Goal: Task Accomplishment & Management: Use online tool/utility

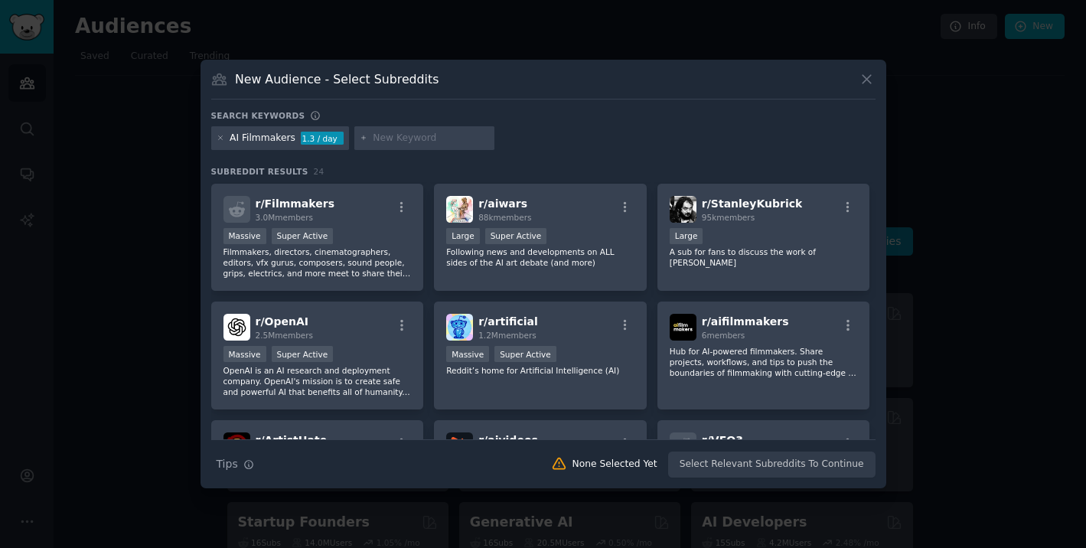
scroll to position [328, 0]
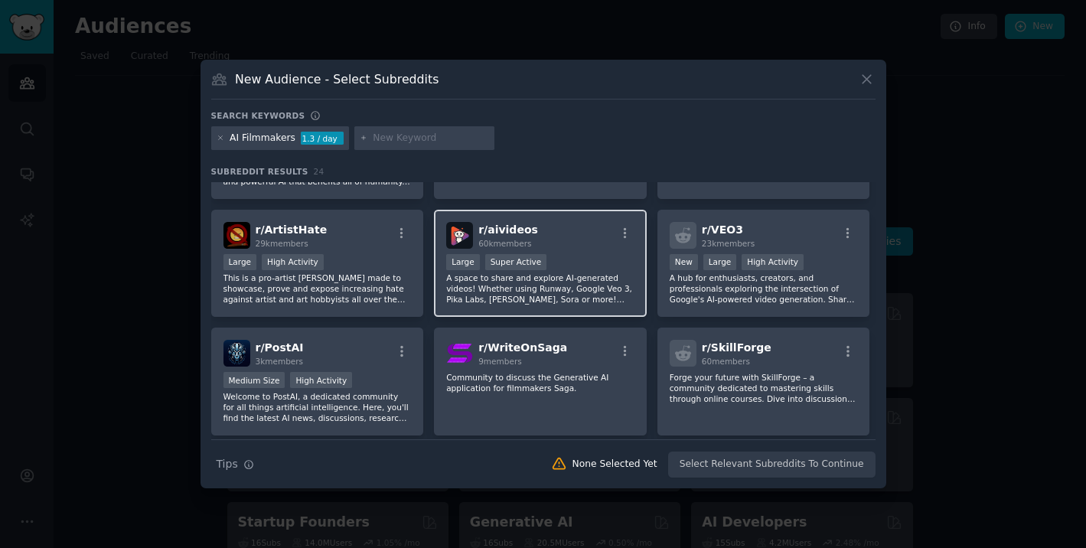
click at [579, 236] on div "r/ aivideos 60k members" at bounding box center [540, 235] width 188 height 27
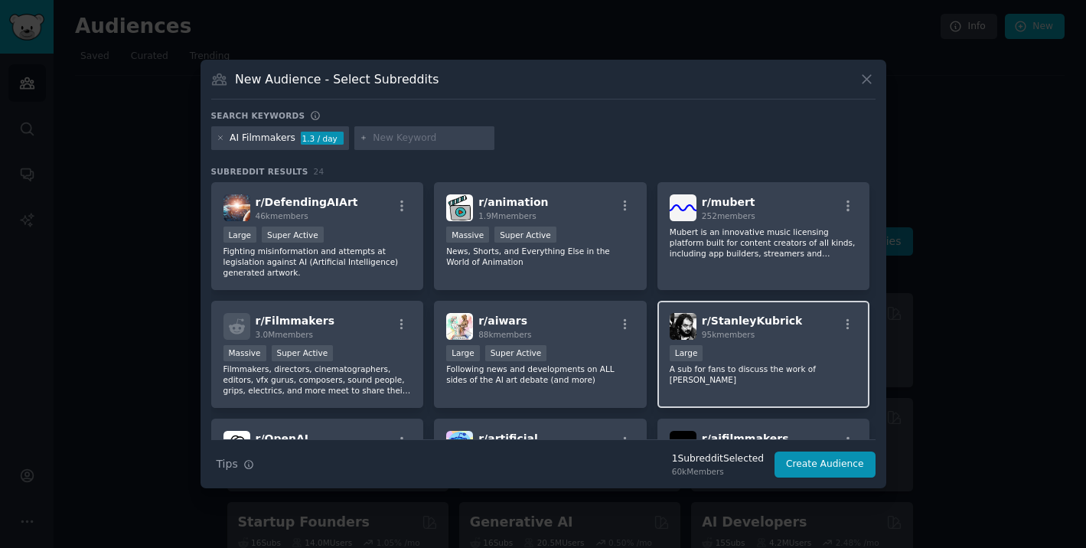
scroll to position [0, 0]
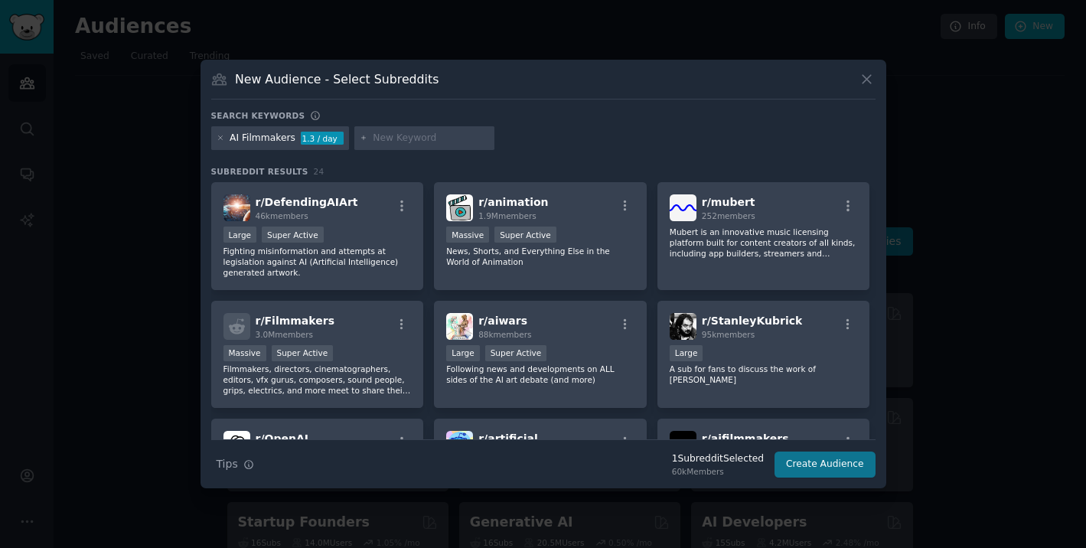
click at [807, 463] on button "Create Audience" at bounding box center [825, 465] width 101 height 26
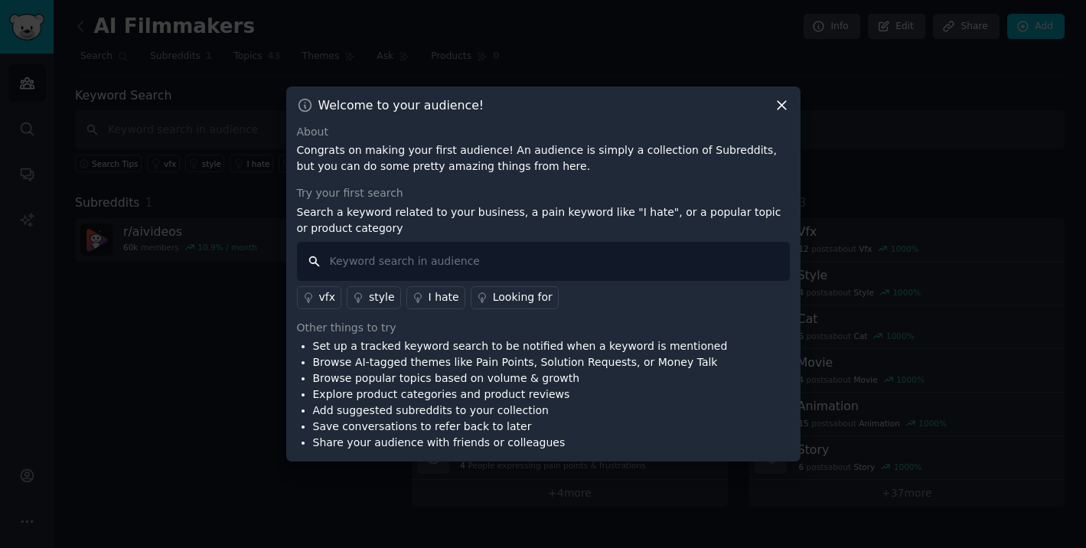
click at [441, 264] on input "text" at bounding box center [543, 261] width 493 height 39
click at [780, 103] on icon at bounding box center [782, 105] width 8 height 8
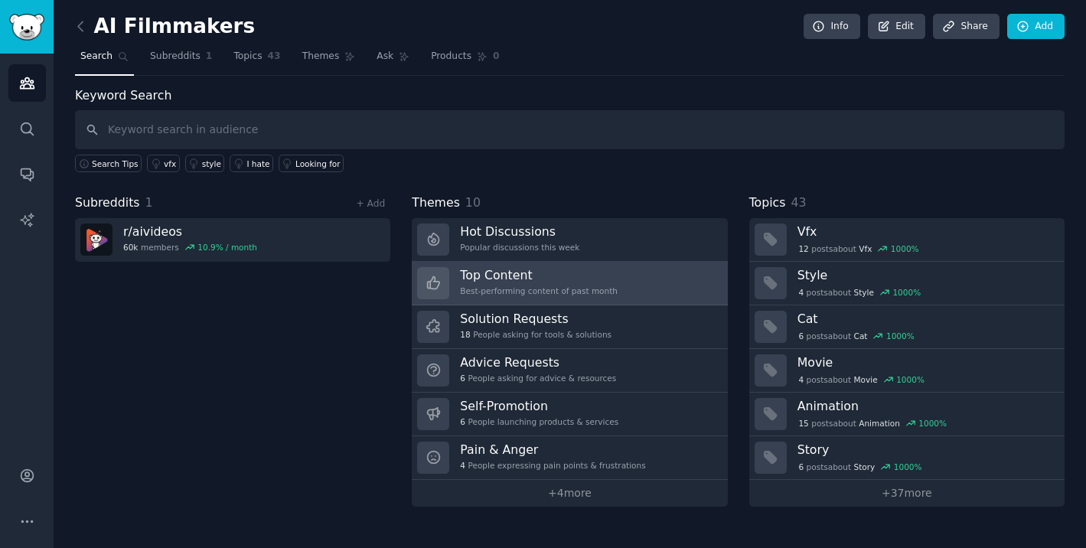
click at [540, 280] on h3 "Top Content" at bounding box center [539, 275] width 158 height 16
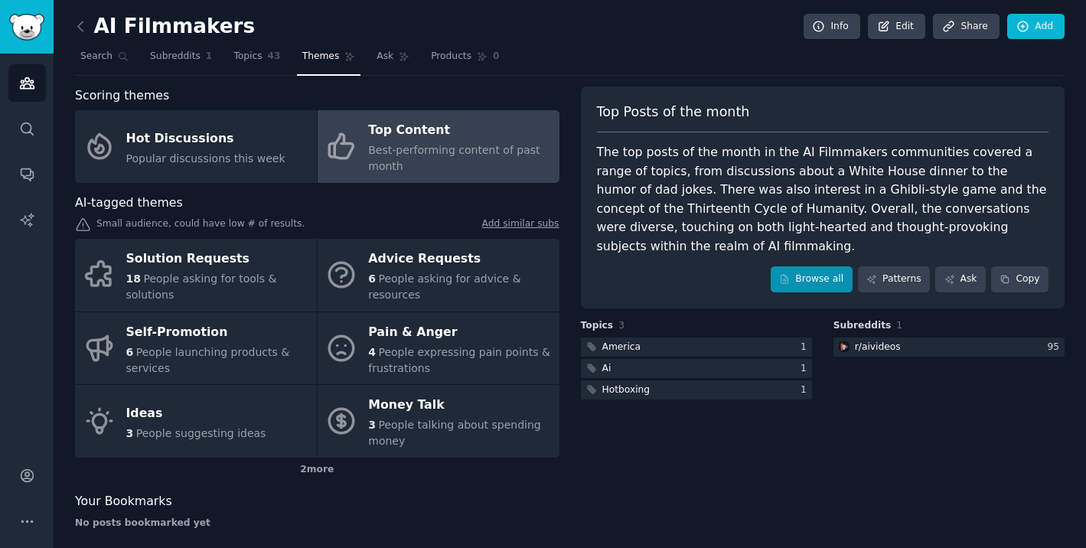
click at [804, 266] on link "Browse all" at bounding box center [812, 279] width 82 height 26
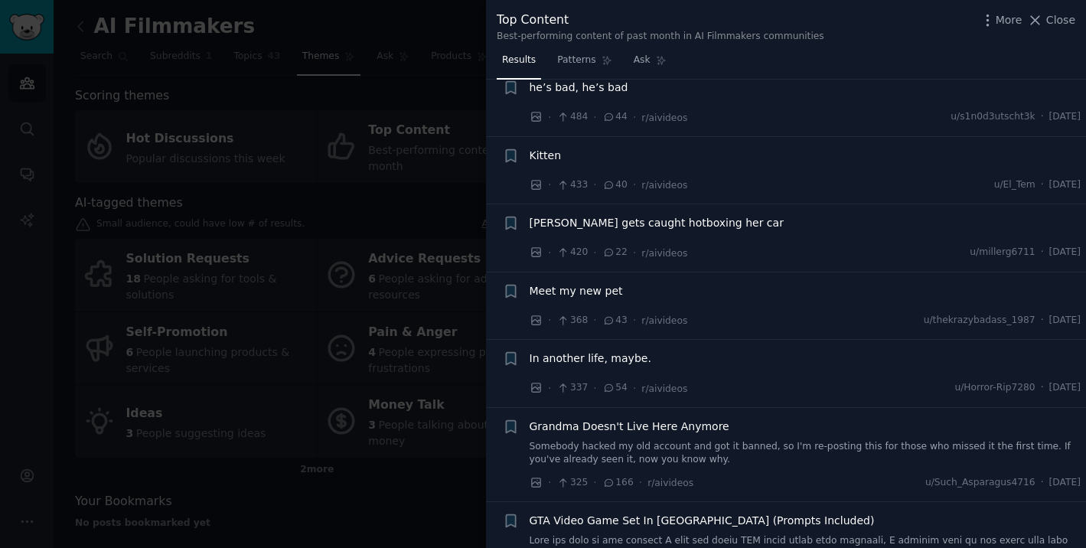
scroll to position [940, 0]
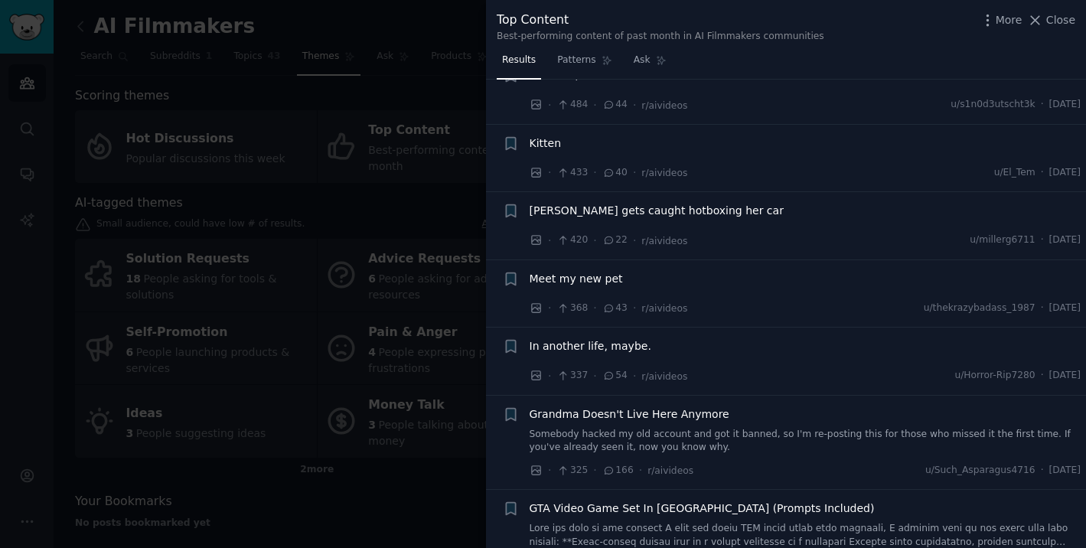
click at [398, 429] on div at bounding box center [543, 274] width 1086 height 548
